Goal: Information Seeking & Learning: Learn about a topic

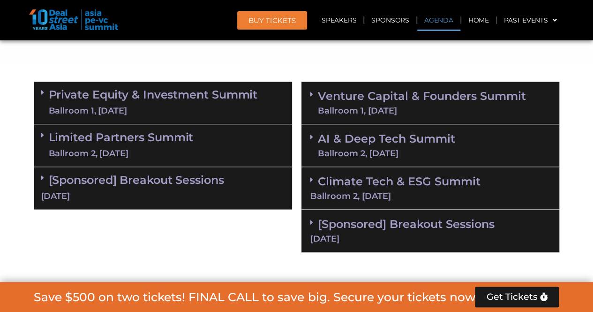
scroll to position [563, 0]
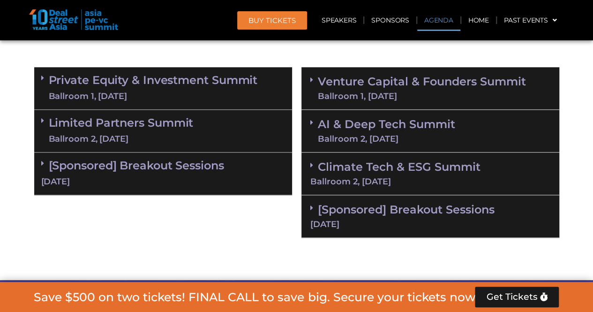
click at [208, 87] on link "Private Equity & Investment Summit Ballroom 1, [DATE]" at bounding box center [153, 88] width 209 height 28
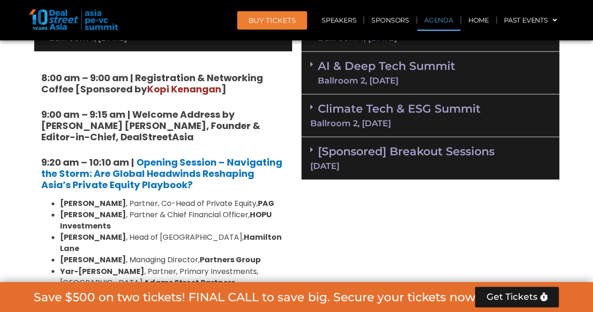
scroll to position [657, 0]
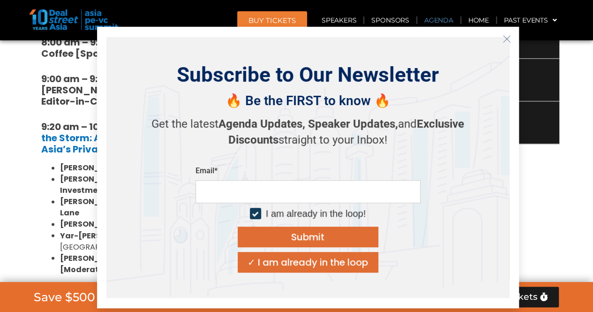
click at [506, 37] on icon "Close" at bounding box center [507, 39] width 8 height 8
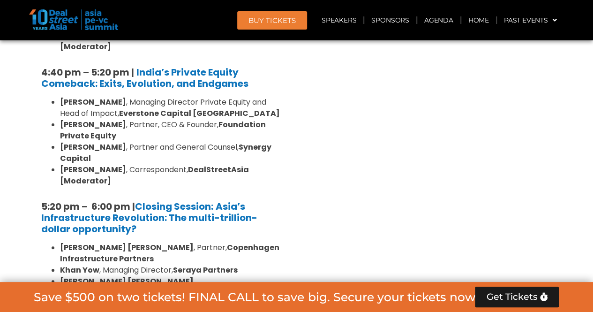
scroll to position [1830, 0]
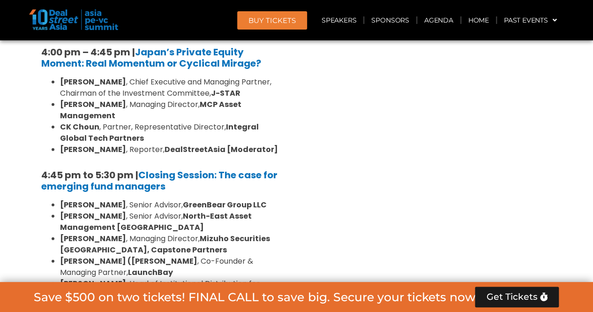
scroll to position [2956, 0]
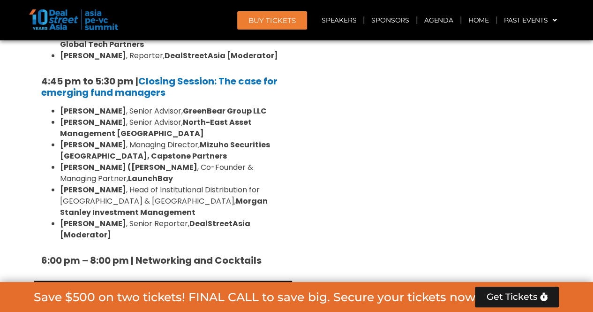
click at [148, 287] on link "[Sponsored] Breakout Sessions [DATE]" at bounding box center [163, 301] width 244 height 29
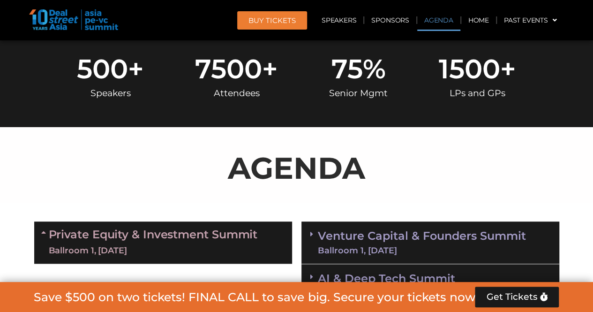
scroll to position [516, 0]
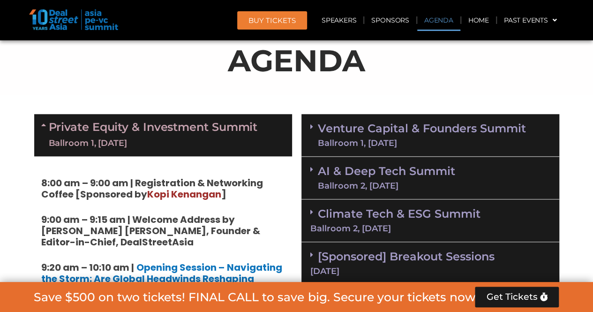
click at [343, 136] on link "Venture Capital & Founders​ Summit Ballroom 1, [DATE]" at bounding box center [422, 135] width 208 height 24
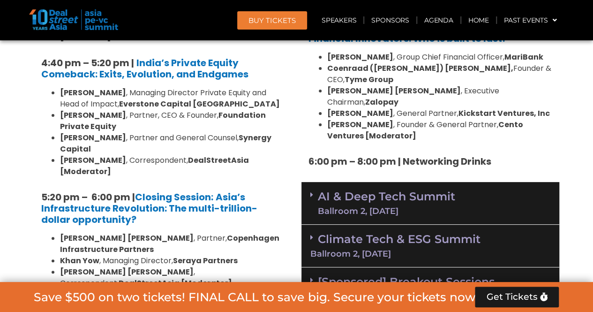
scroll to position [1830, 0]
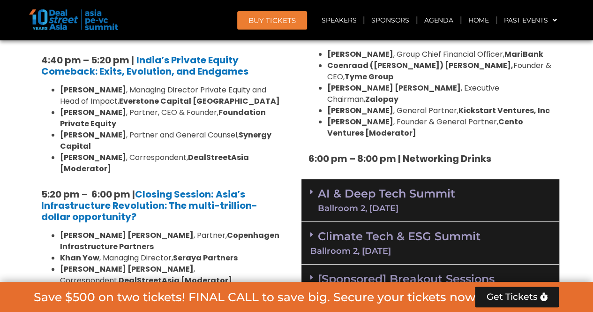
click at [323, 188] on link "AI & Deep Tech Summit Ballroom 2, [DATE]" at bounding box center [386, 200] width 137 height 24
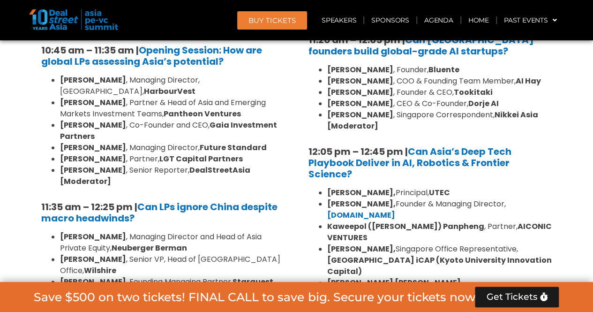
scroll to position [2252, 0]
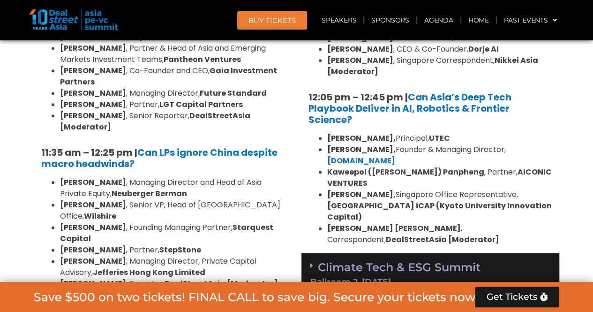
click at [326, 260] on link "Climate Tech & ESG Summit Ballroom 2, [DATE]" at bounding box center [431, 273] width 240 height 26
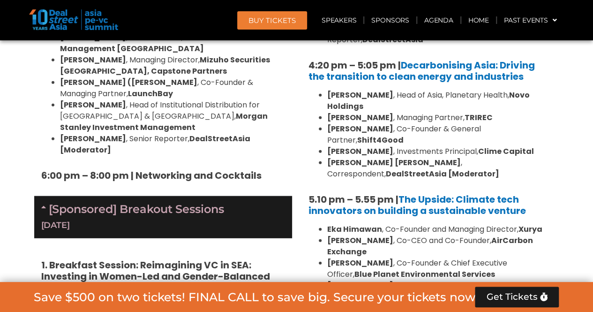
scroll to position [3049, 0]
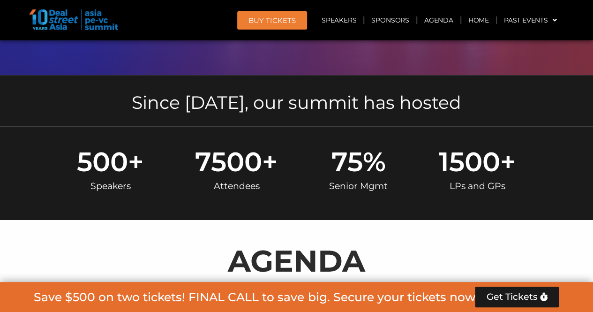
scroll to position [422, 0]
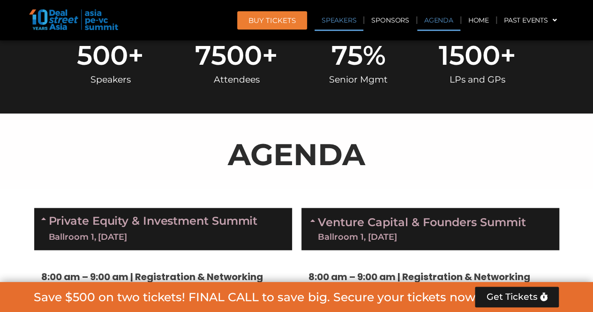
click at [332, 22] on link "Speakers" at bounding box center [339, 20] width 49 height 22
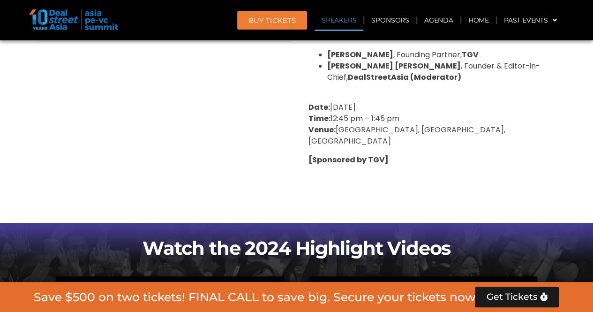
scroll to position [4303, 0]
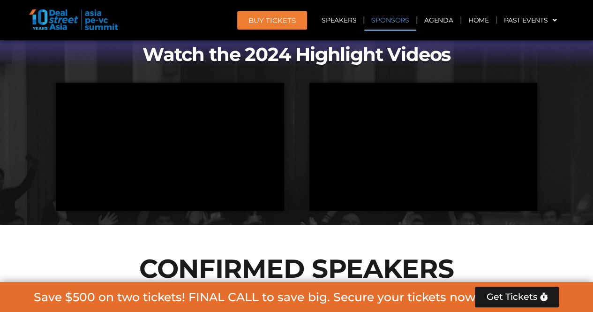
click at [377, 25] on link "Sponsors" at bounding box center [391, 20] width 52 height 22
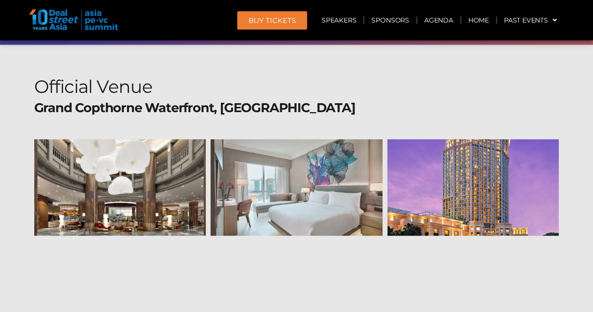
scroll to position [11822, 0]
